Goal: Book appointment/travel/reservation

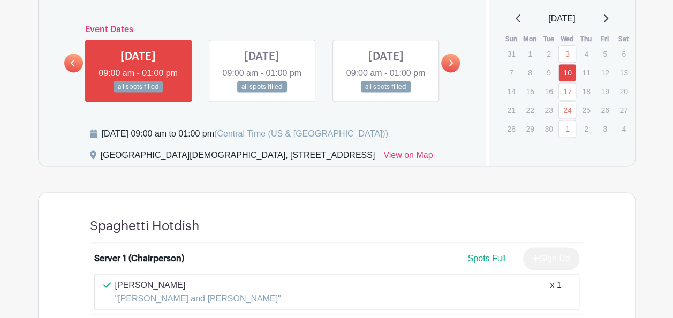
scroll to position [665, 0]
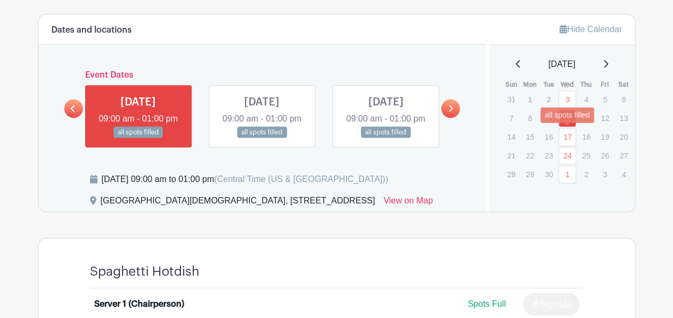
click at [568, 136] on link "17" at bounding box center [567, 137] width 18 height 18
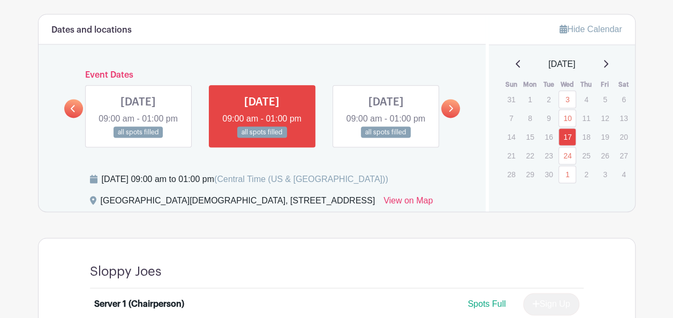
click at [608, 62] on icon at bounding box center [605, 63] width 5 height 9
click at [568, 171] on link "29" at bounding box center [567, 174] width 18 height 18
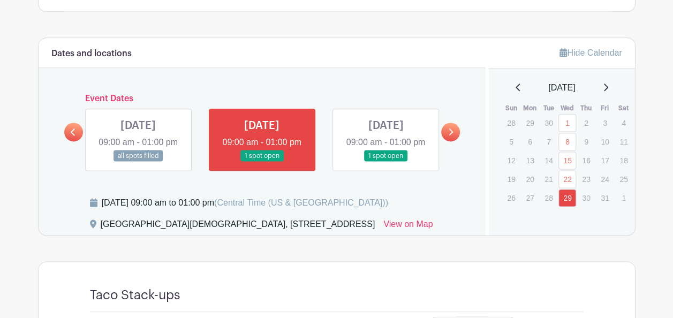
scroll to position [640, 0]
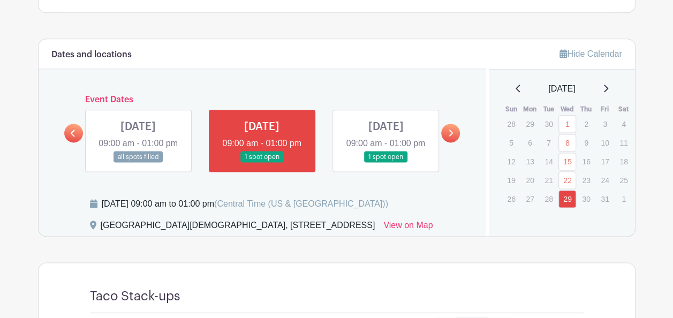
click at [608, 84] on icon at bounding box center [605, 88] width 5 height 9
click at [608, 87] on icon at bounding box center [605, 88] width 5 height 9
click at [608, 86] on icon at bounding box center [605, 88] width 5 height 9
click at [566, 141] on link "7" at bounding box center [567, 142] width 18 height 18
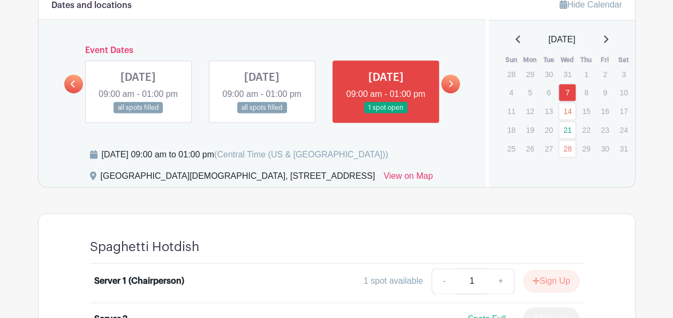
scroll to position [688, 0]
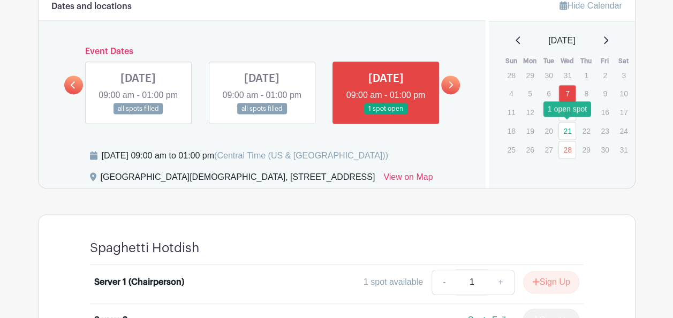
click at [567, 127] on link "21" at bounding box center [567, 131] width 18 height 18
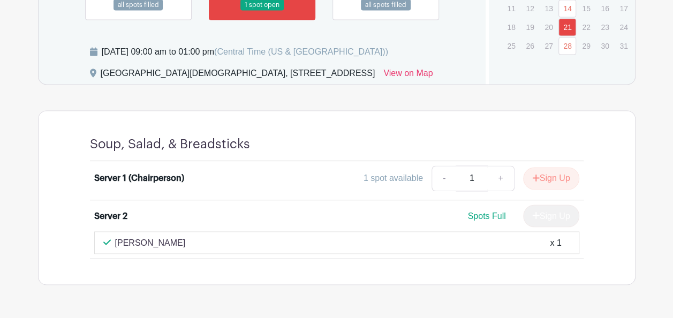
scroll to position [688, 0]
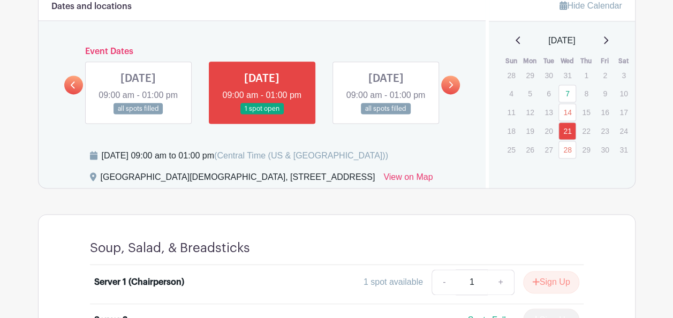
click at [608, 38] on icon at bounding box center [605, 40] width 5 height 9
click at [565, 93] on link "11" at bounding box center [567, 95] width 18 height 18
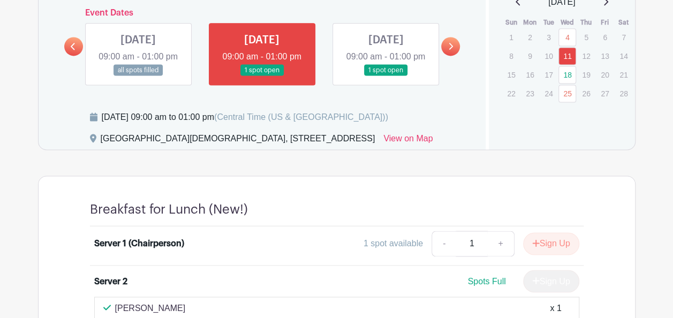
scroll to position [725, 0]
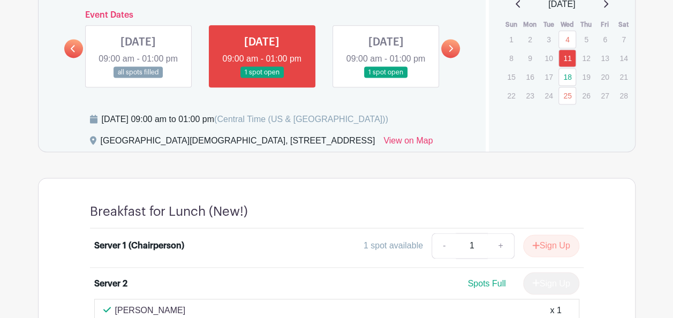
click at [608, 3] on icon at bounding box center [605, 3] width 5 height 9
click at [608, 2] on icon at bounding box center [605, 3] width 5 height 9
click at [567, 55] on link "8" at bounding box center [567, 58] width 18 height 18
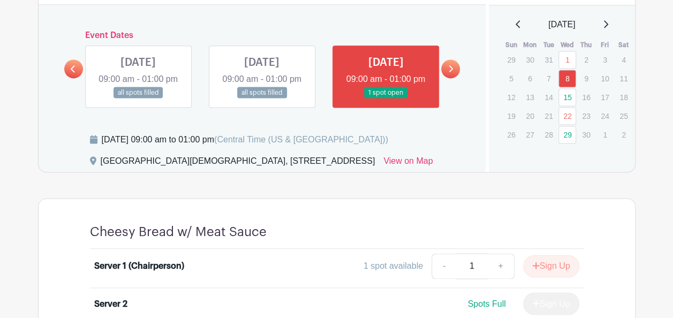
scroll to position [703, 0]
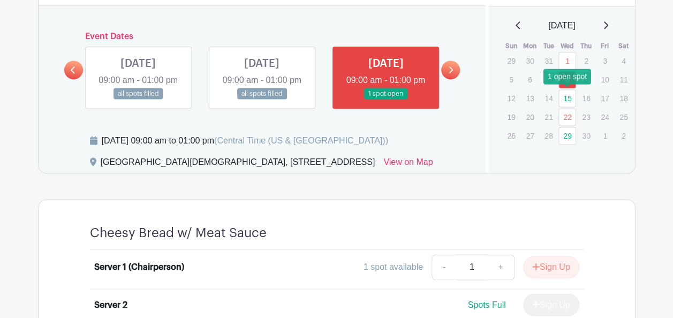
click at [566, 94] on link "15" at bounding box center [567, 98] width 18 height 18
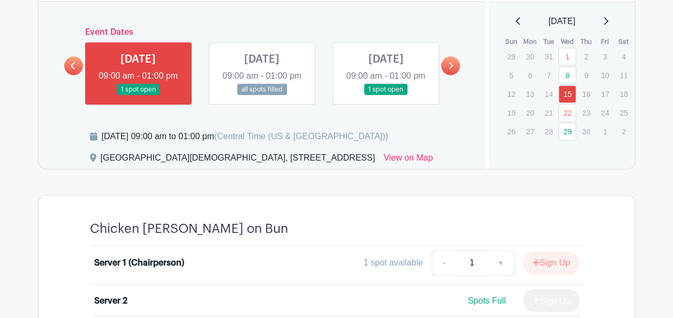
scroll to position [707, 0]
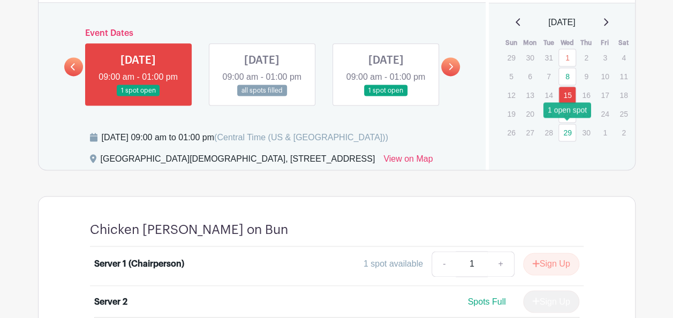
click at [567, 127] on link "29" at bounding box center [567, 133] width 18 height 18
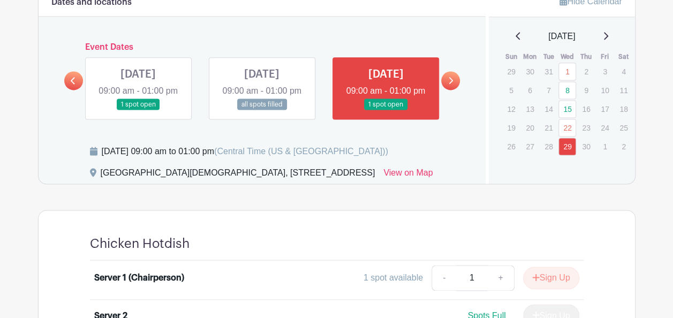
scroll to position [692, 0]
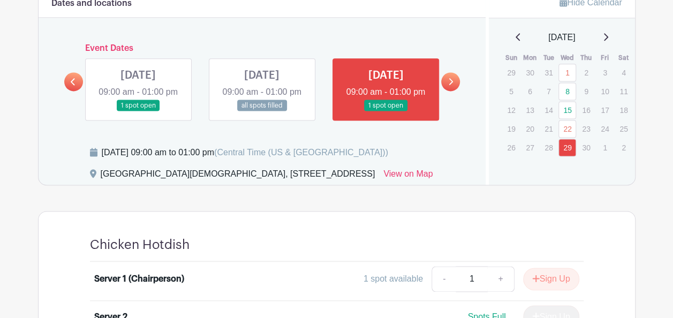
click at [605, 33] on icon at bounding box center [605, 37] width 5 height 9
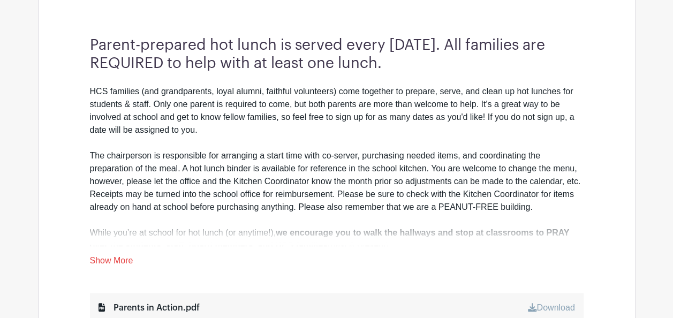
scroll to position [297, 0]
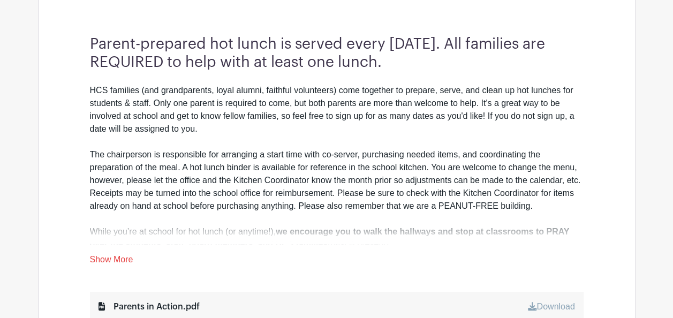
click at [124, 256] on link "Show More" at bounding box center [111, 261] width 43 height 13
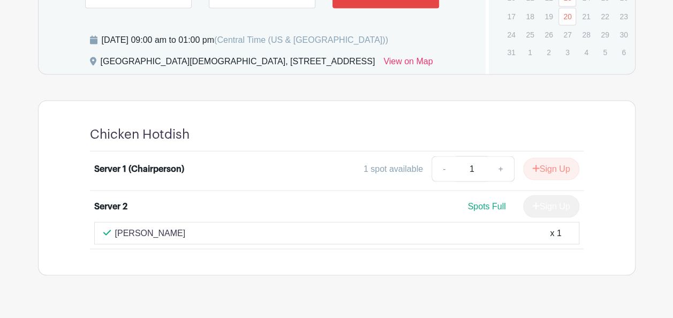
scroll to position [927, 0]
